Goal: Task Accomplishment & Management: Manage account settings

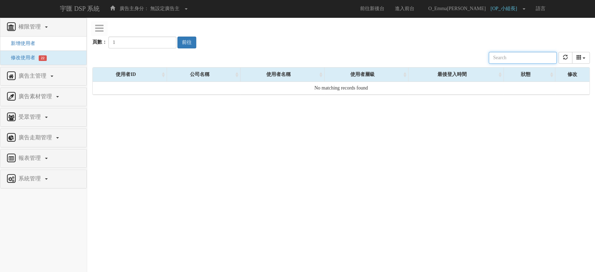
click at [509, 57] on input "text" at bounding box center [522, 58] width 68 height 12
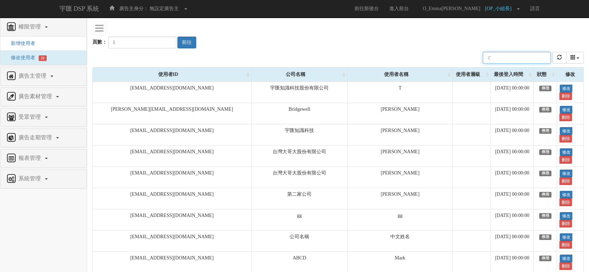
type input "ㄈㄛ"
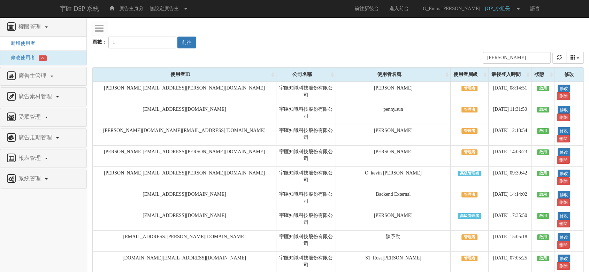
click at [488, 77] on div "最後登入時間" at bounding box center [509, 75] width 43 height 14
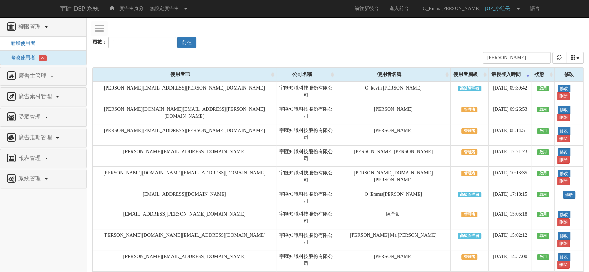
click at [355, 72] on div "使用者名稱" at bounding box center [393, 75] width 114 height 14
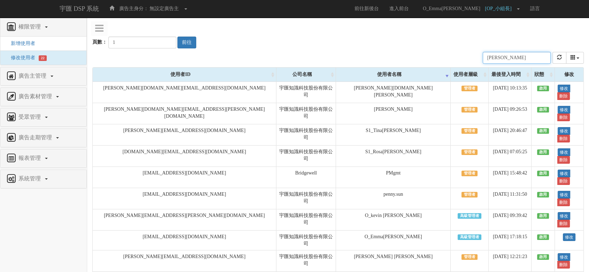
click at [496, 54] on input "[PERSON_NAME]" at bounding box center [517, 58] width 68 height 12
click at [498, 54] on input "[PERSON_NAME]" at bounding box center [517, 58] width 68 height 12
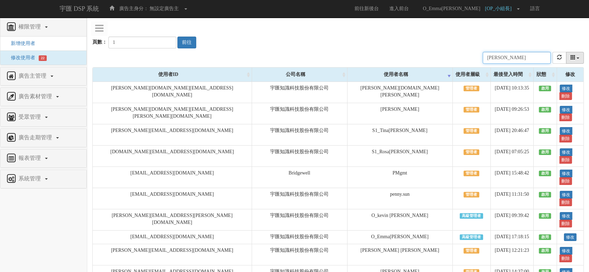
type input "[PERSON_NAME]"
click at [578, 59] on button "columns" at bounding box center [575, 58] width 18 height 12
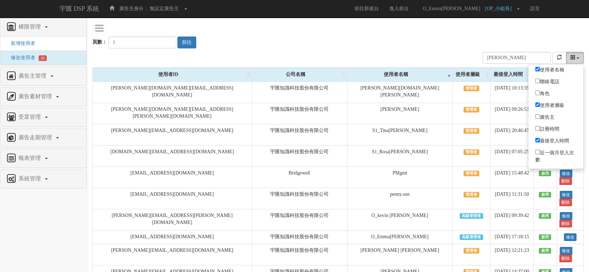
scroll to position [21, 0]
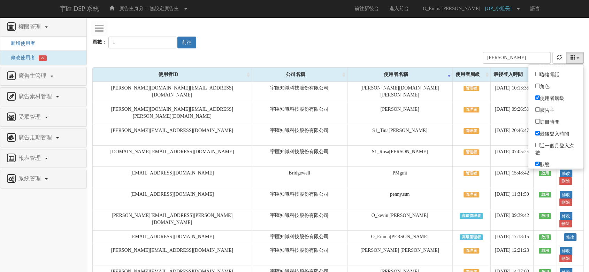
click at [554, 120] on label "註冊時間" at bounding box center [555, 122] width 55 height 10
click at [540, 120] on input "註冊時間" at bounding box center [537, 121] width 5 height 5
checkbox input "true"
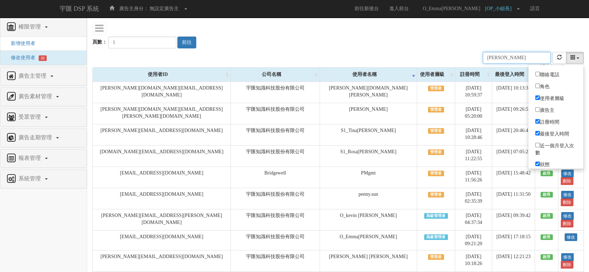
click at [419, 51] on div "公司名稱 使用者名稱 聯絡電話 角色 使用者層級 廣告主 註冊時間 最後登入時間 近一個月登入次數 狀態 [PERSON_NAME]" at bounding box center [337, 57] width 491 height 19
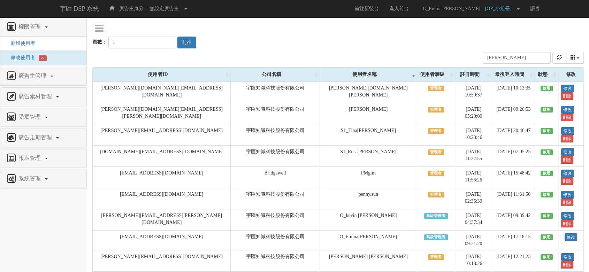
click at [455, 71] on div "註冊時間" at bounding box center [473, 75] width 37 height 14
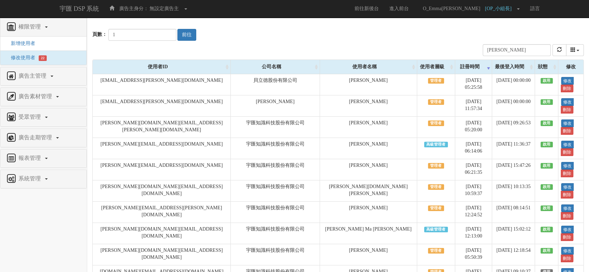
scroll to position [0, 0]
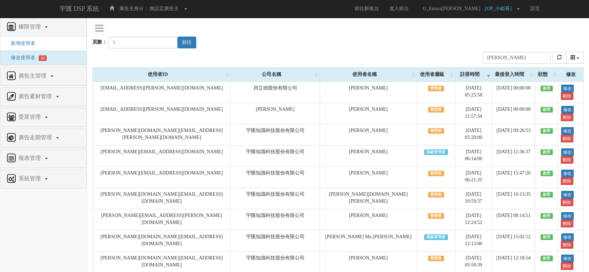
drag, startPoint x: 70, startPoint y: 224, endPoint x: 243, endPoint y: 69, distance: 232.0
click at [70, 224] on nav "權限管理 新增使用者 修改使用者 22 廣告主管理 新增廣告主 修改廣告主 廣告主活動 廣告素材管理 廣告素材 素材預約變更 自訂貨架商品 受眾管理 Ip 群…" at bounding box center [43, 145] width 87 height 254
click at [368, 31] on div "頁數： 1 前往" at bounding box center [337, 36] width 491 height 26
